Goal: Task Accomplishment & Management: Manage account settings

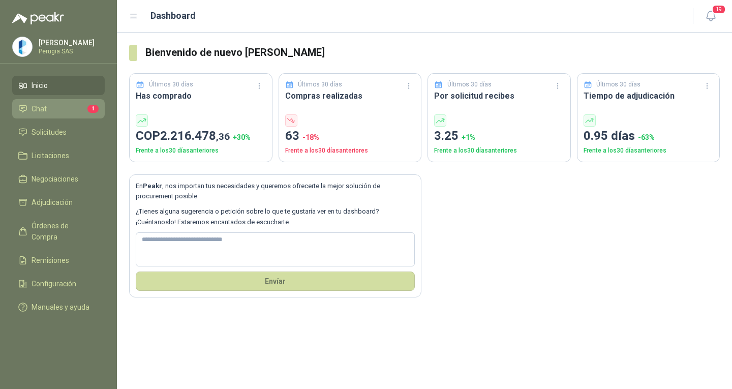
click at [60, 112] on li "Chat 1" at bounding box center [58, 108] width 80 height 11
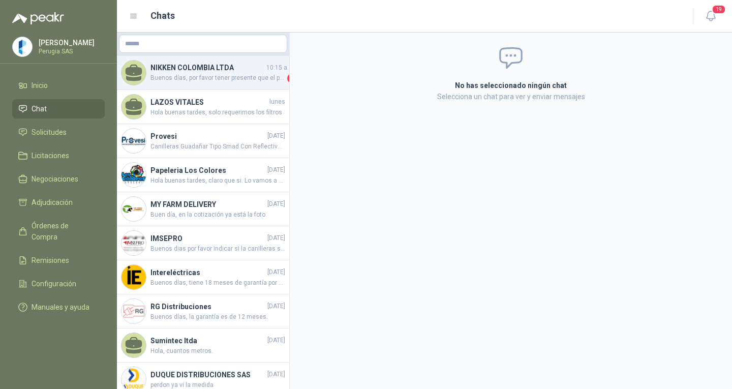
click at [190, 77] on span "Buenos días, por favor tener presente que el precio se encuentra en promoción h…" at bounding box center [217, 78] width 135 height 10
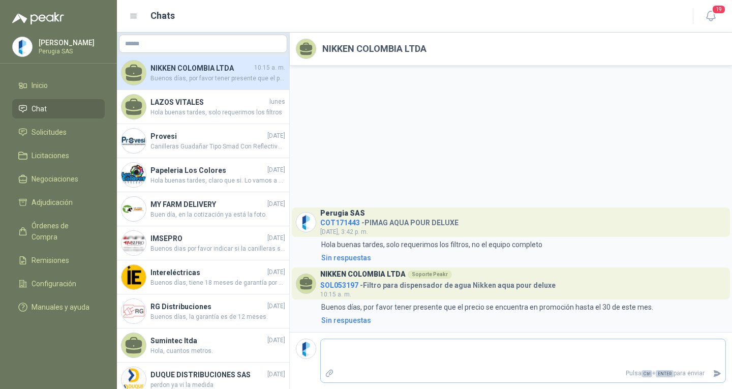
click at [406, 365] on p "Pulsa Ctrl + ENTER para enviar" at bounding box center [523, 373] width 371 height 18
click at [379, 352] on textarea at bounding box center [523, 352] width 404 height 23
click at [51, 137] on span "Solicitudes" at bounding box center [48, 131] width 35 height 11
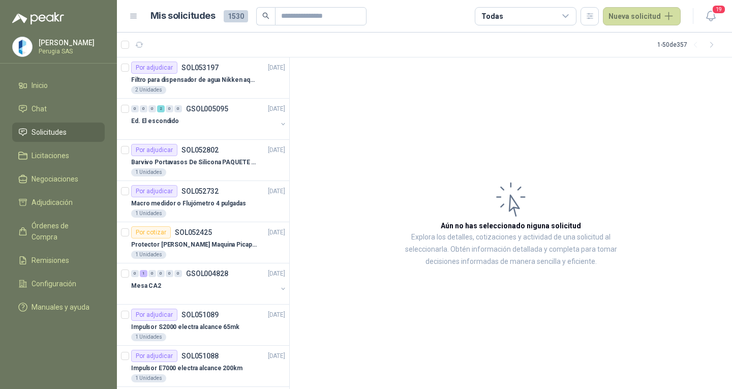
click at [221, 56] on article "1 - 50 de 357" at bounding box center [424, 45] width 615 height 24
click at [220, 69] on div "Por adjudicar SOL053197 [DATE]" at bounding box center [208, 67] width 154 height 12
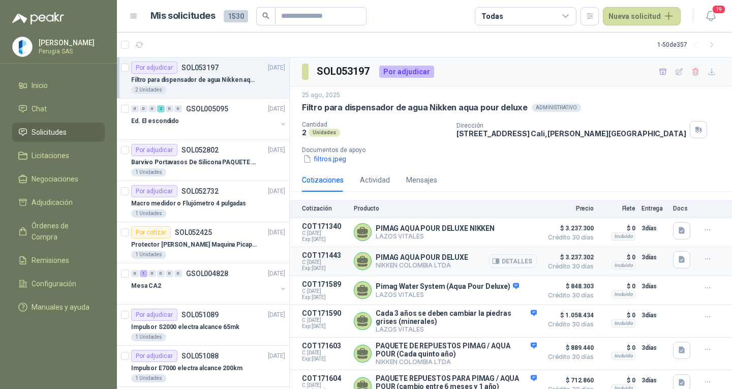
scroll to position [18, 0]
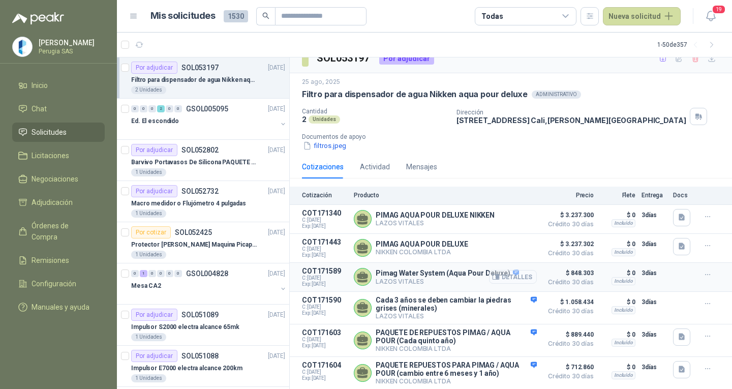
click at [519, 271] on button "Detalles" at bounding box center [513, 277] width 48 height 14
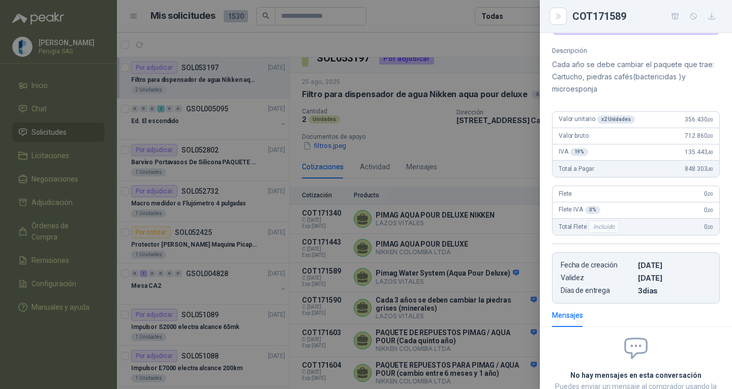
scroll to position [0, 0]
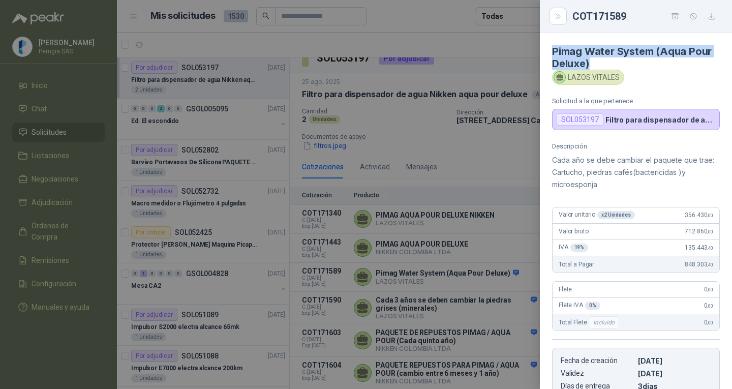
drag, startPoint x: 591, startPoint y: 60, endPoint x: 544, endPoint y: 52, distance: 47.9
click at [544, 52] on article "Pimag Water System (Aqua Pour Deluxe) LAZOS VITALES Solicitud a la que pertenec…" at bounding box center [635, 81] width 192 height 97
copy h4 "Pimag Water System (Aqua Pour Deluxe)"
click at [557, 18] on icon "Close" at bounding box center [558, 16] width 9 height 9
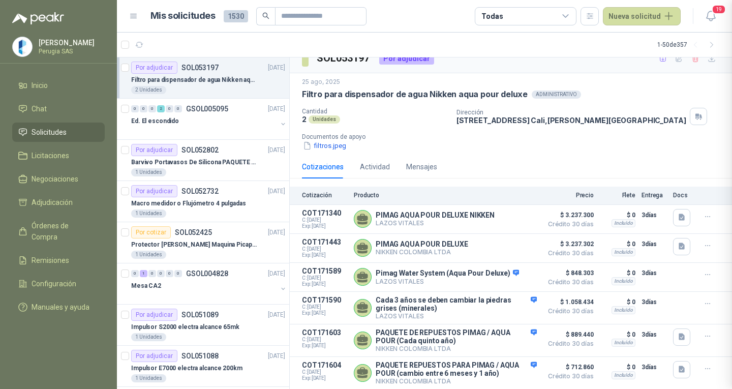
scroll to position [179, 0]
click at [511, 335] on button "Detalles" at bounding box center [513, 340] width 48 height 14
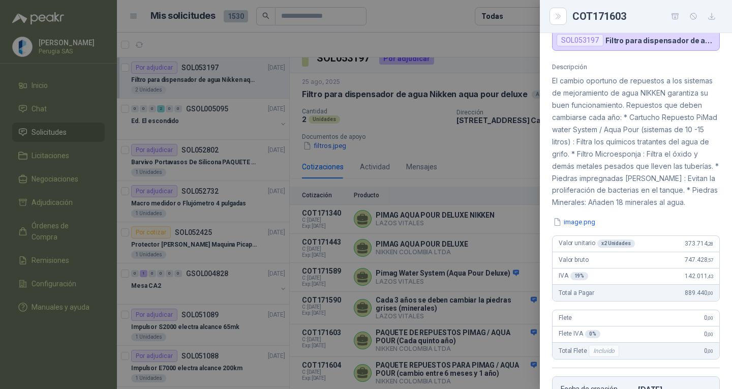
scroll to position [57, 0]
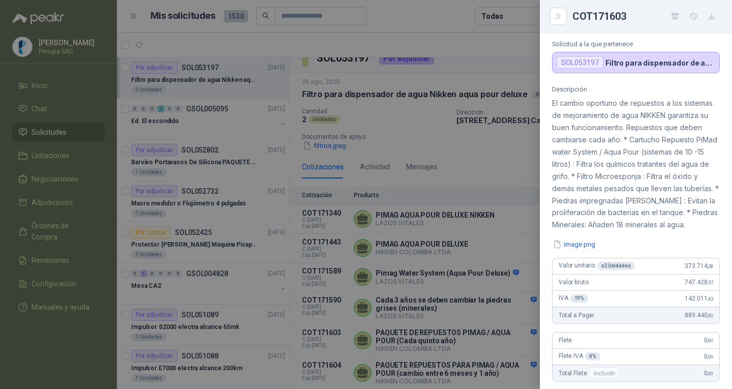
click at [503, 144] on div at bounding box center [366, 194] width 732 height 389
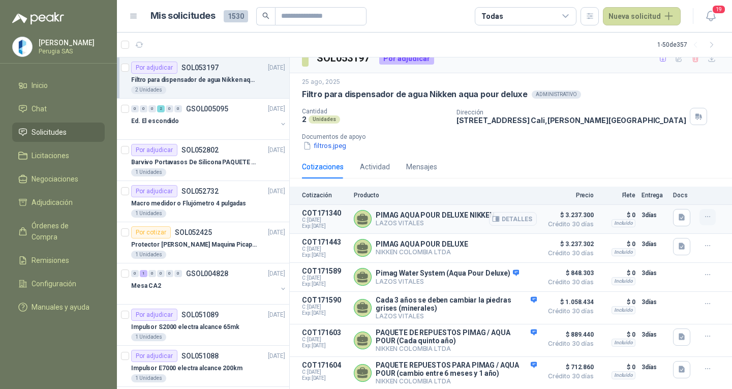
click at [703, 212] on icon "button" at bounding box center [707, 216] width 9 height 9
click at [684, 187] on button "Ignorar" at bounding box center [686, 190] width 81 height 16
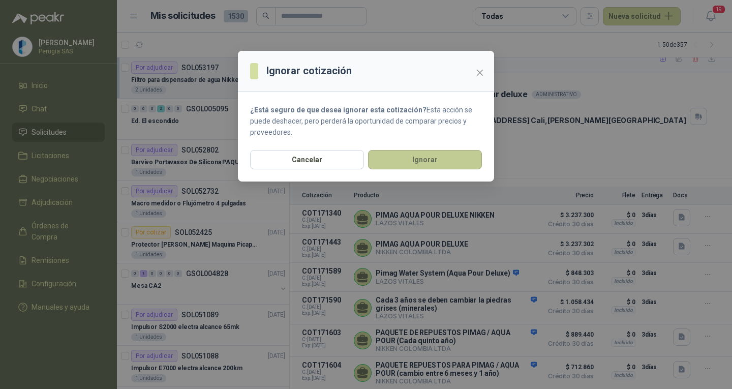
click at [428, 160] on button "Ignorar" at bounding box center [425, 159] width 114 height 19
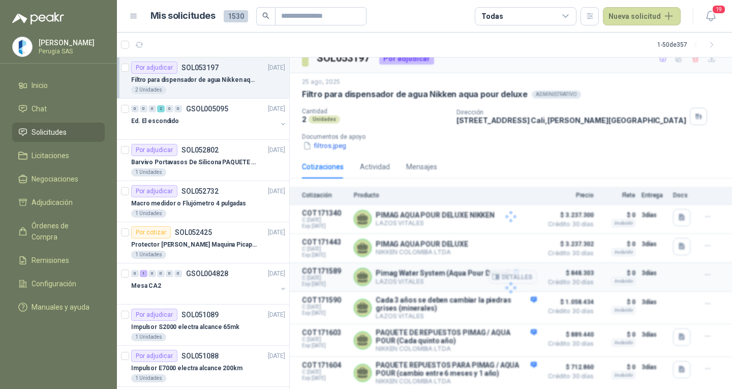
scroll to position [16, 0]
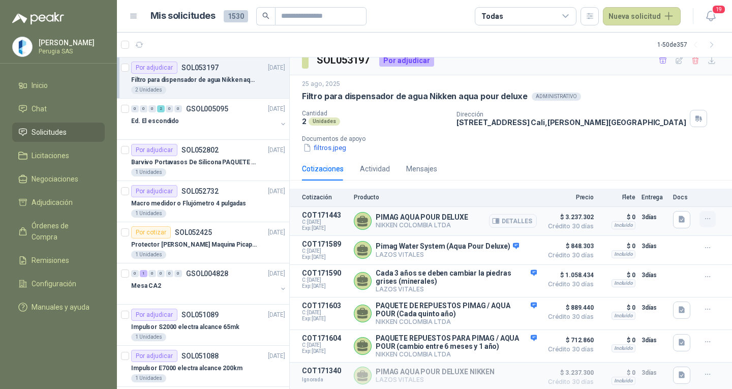
click at [703, 217] on icon "button" at bounding box center [707, 218] width 9 height 9
click at [680, 199] on button "Ignorar" at bounding box center [686, 192] width 81 height 16
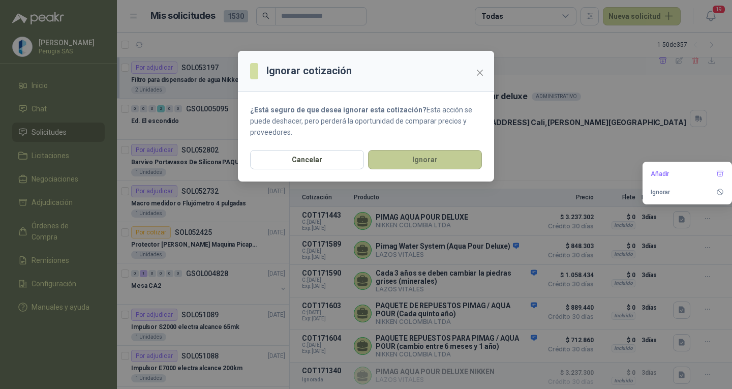
click at [408, 158] on button "Ignorar" at bounding box center [425, 159] width 114 height 19
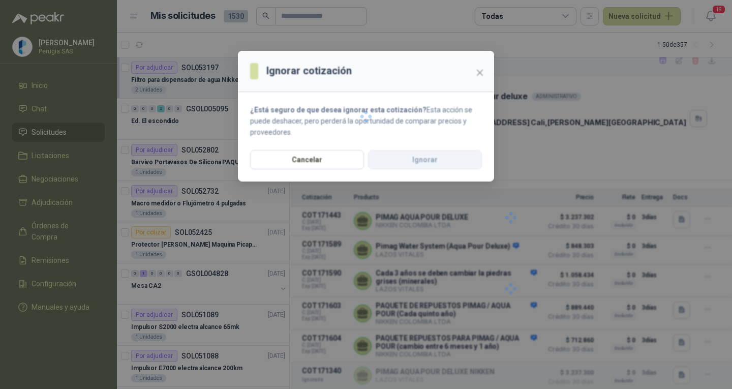
scroll to position [14, 0]
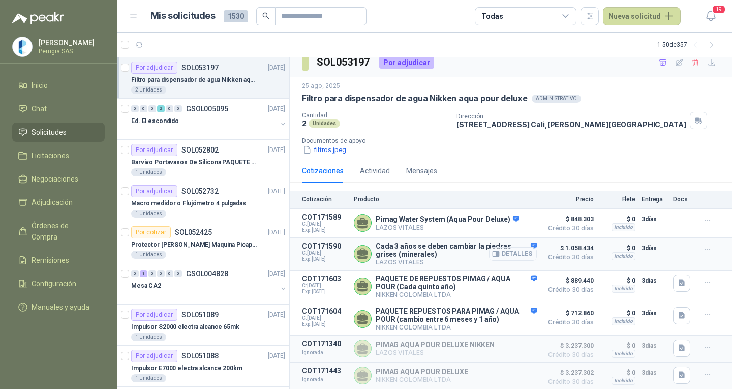
click at [492, 256] on button "Detalles" at bounding box center [513, 254] width 48 height 14
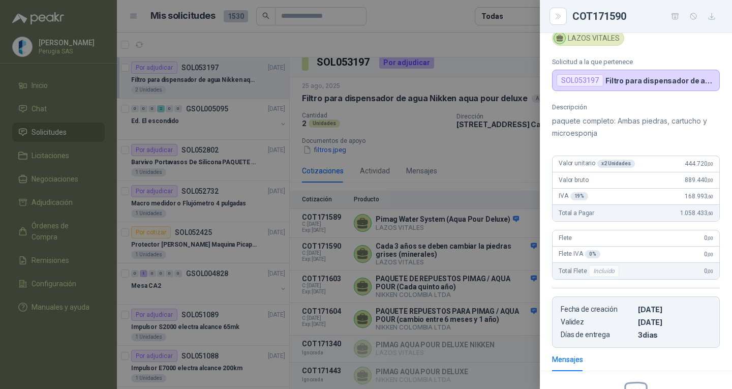
scroll to position [0, 0]
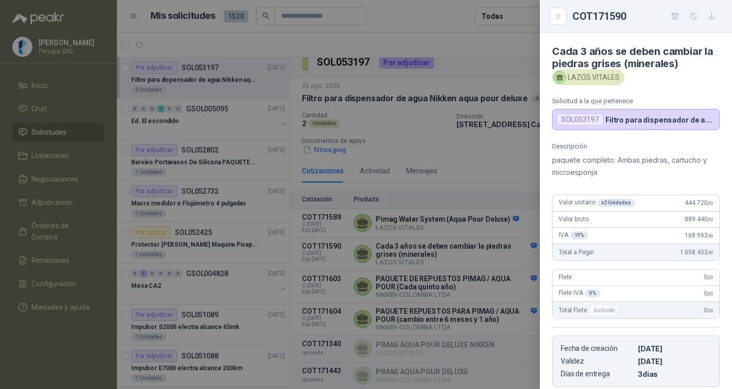
click at [476, 177] on div at bounding box center [366, 194] width 732 height 389
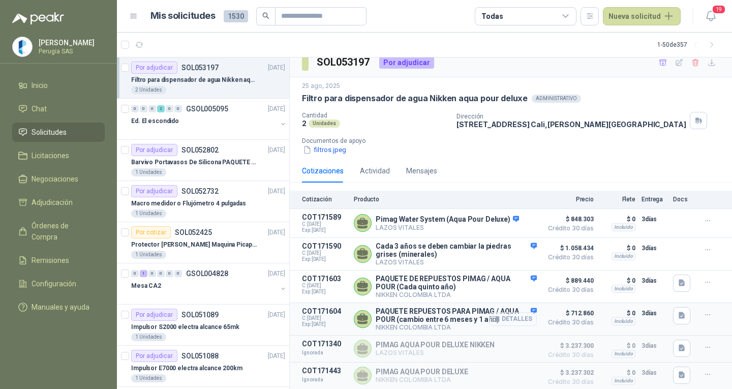
click at [514, 320] on button "Detalles" at bounding box center [513, 319] width 48 height 14
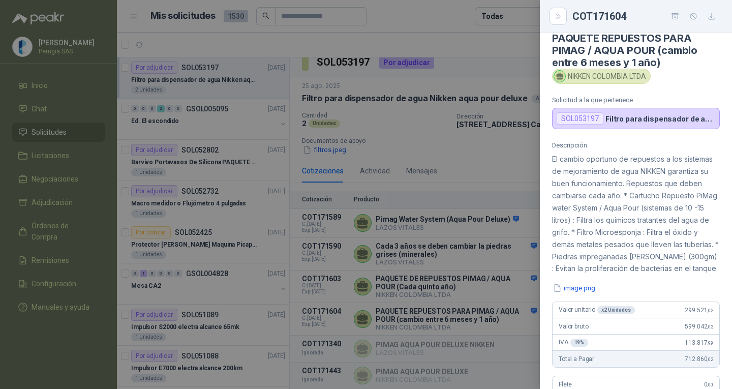
scroll to position [0, 0]
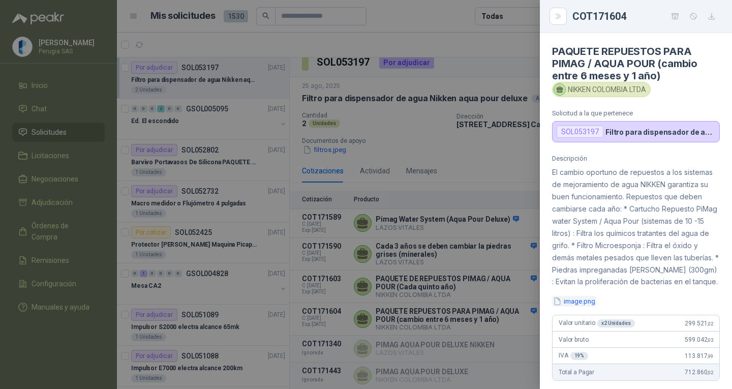
click at [571, 306] on button "image.png" at bounding box center [574, 301] width 44 height 11
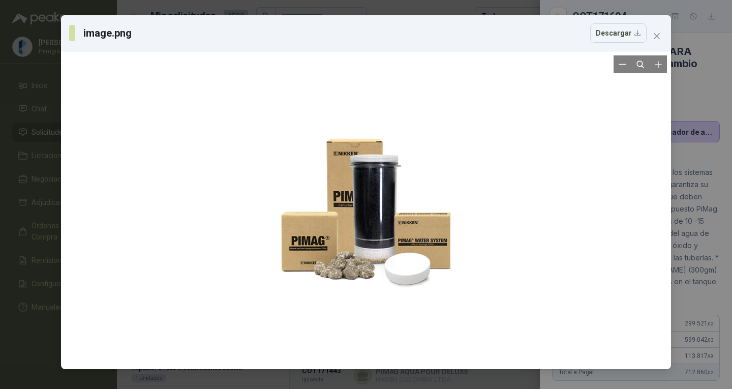
drag, startPoint x: 340, startPoint y: 259, endPoint x: 192, endPoint y: 316, distance: 158.6
click at [193, 307] on div at bounding box center [365, 209] width 601 height 309
